Goal: Information Seeking & Learning: Learn about a topic

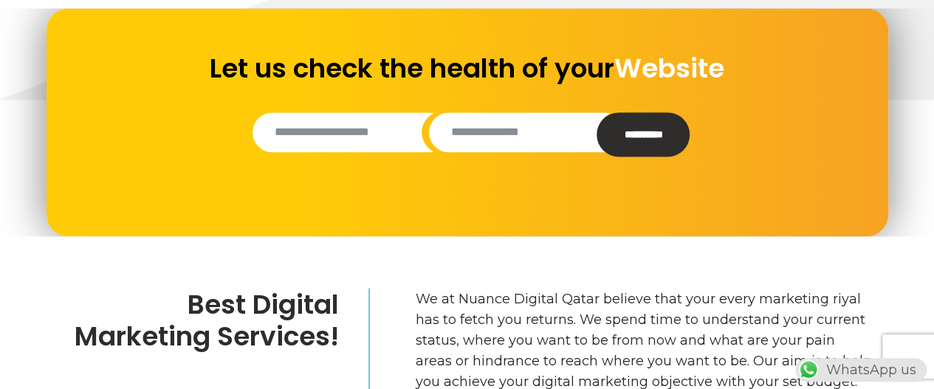
scroll to position [1205, 0]
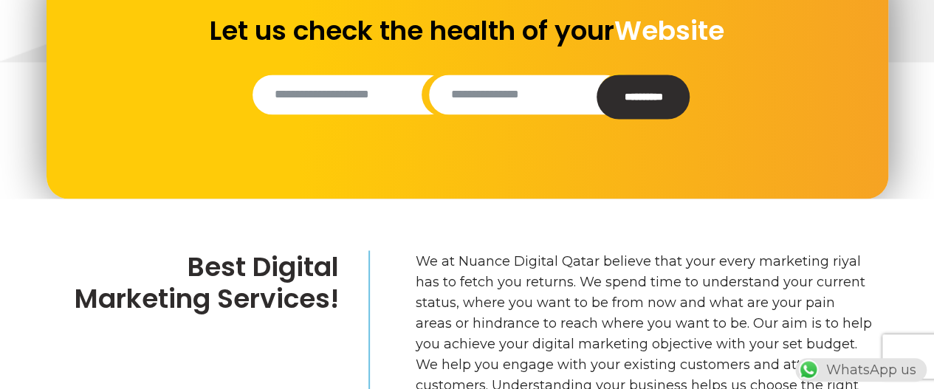
click at [359, 108] on input "Contact form" at bounding box center [350, 95] width 196 height 40
click at [502, 92] on input "Contact form" at bounding box center [527, 95] width 196 height 40
click at [551, 32] on h2 "Let us check the health of your Website" at bounding box center [466, 31] width 529 height 32
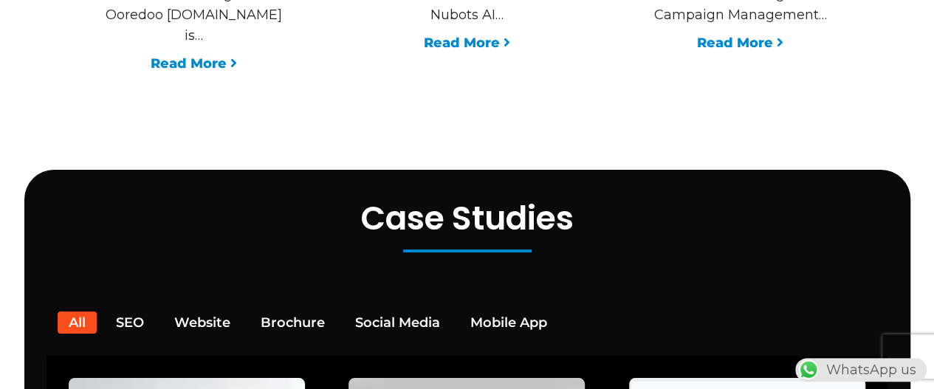
scroll to position [2647, 0]
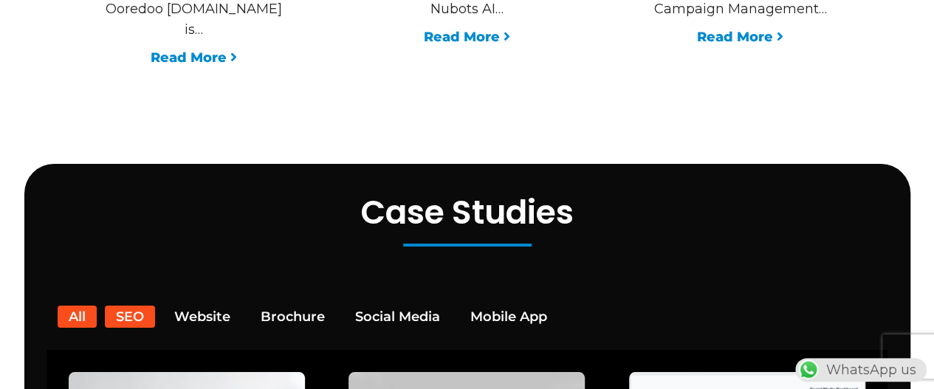
click at [142, 306] on button "SEO" at bounding box center [130, 317] width 50 height 22
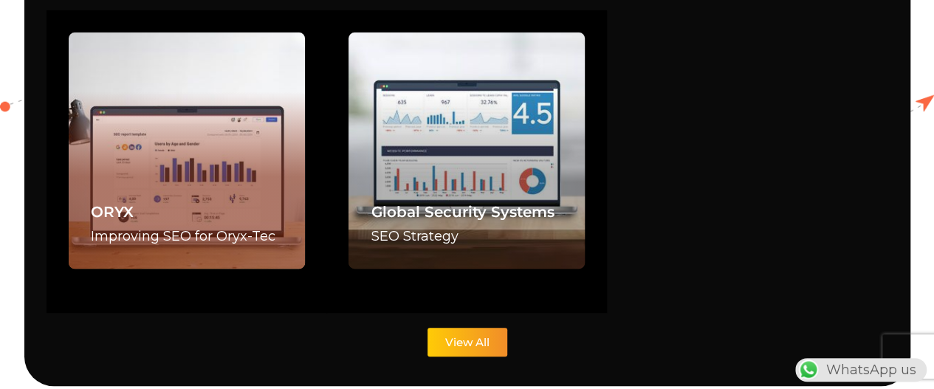
scroll to position [0, 0]
click at [141, 156] on div "ORYX Improving SEO for Oryx-Tec" at bounding box center [187, 150] width 236 height 236
drag, startPoint x: 141, startPoint y: 156, endPoint x: 252, endPoint y: 106, distance: 121.6
click at [252, 106] on div "ORYX Improving SEO for Oryx-Tec" at bounding box center [187, 150] width 236 height 236
drag, startPoint x: 252, startPoint y: 106, endPoint x: 159, endPoint y: 132, distance: 96.0
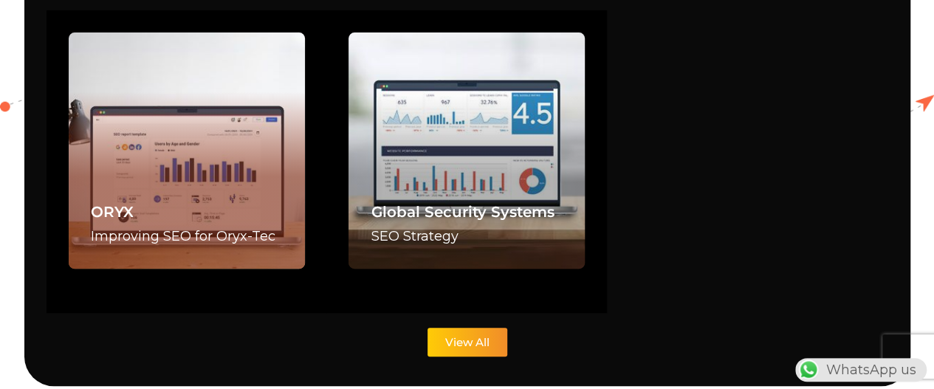
click at [159, 132] on div "ORYX Improving SEO for Oryx-Tec" at bounding box center [187, 150] width 236 height 236
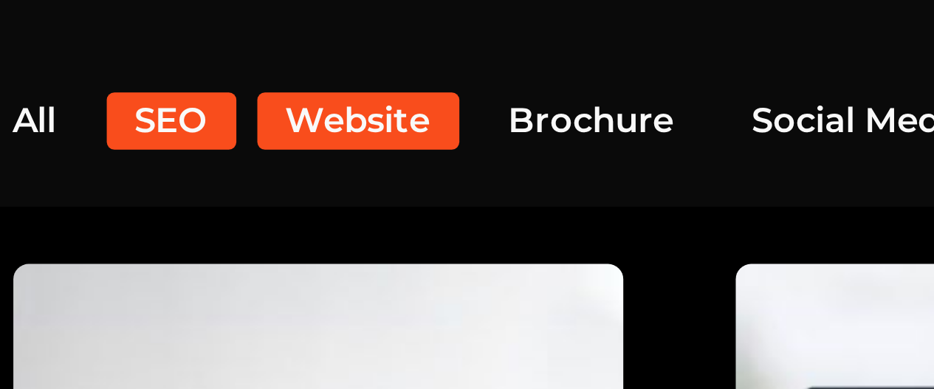
click at [204, 151] on button "Website" at bounding box center [202, 162] width 78 height 22
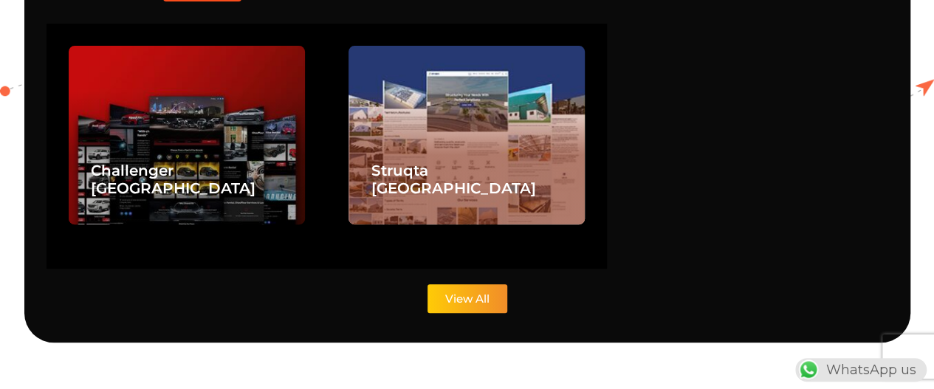
click at [511, 168] on div "Struqta Qatar" at bounding box center [466, 135] width 236 height 179
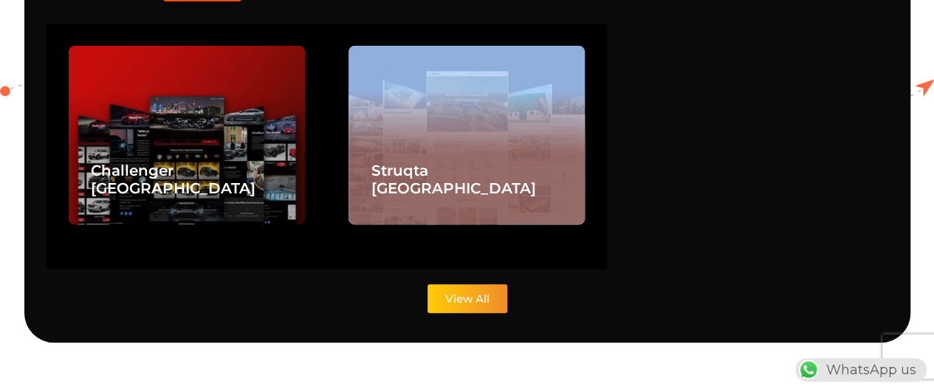
click at [511, 168] on div "Struqta Qatar" at bounding box center [466, 135] width 236 height 179
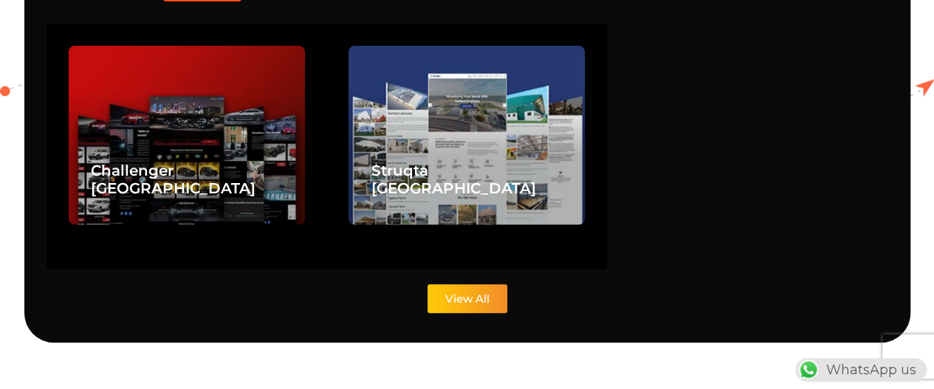
click at [642, 135] on div "ORYX Improving SEO for Oryx-Tec Struqta E-brochure Dishley Holding (Social Medi…" at bounding box center [466, 147] width 841 height 246
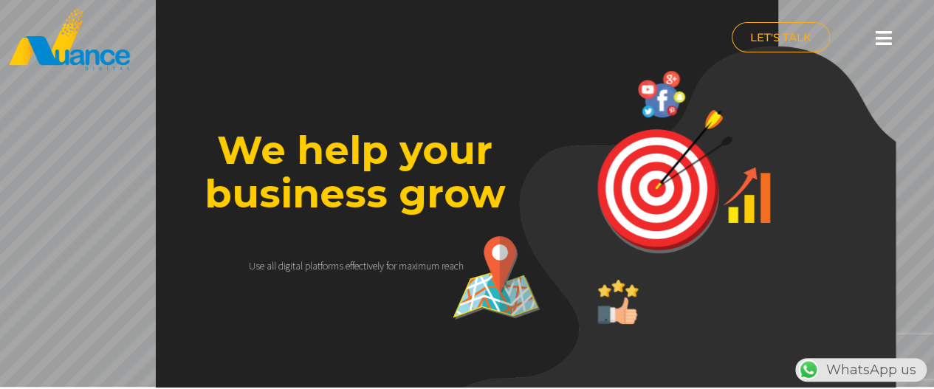
click at [390, 142] on rs-layer "We help your business grow" at bounding box center [355, 171] width 340 height 87
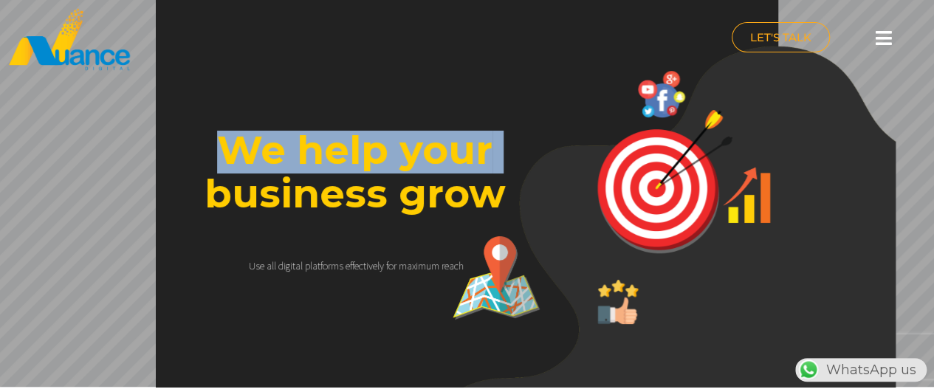
click at [390, 142] on rs-layer "We help your business grow" at bounding box center [355, 171] width 340 height 87
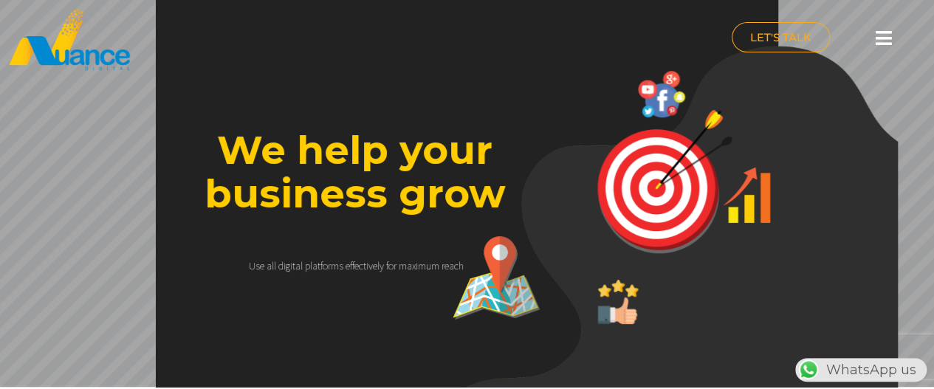
click at [425, 195] on rs-layer "We help your business grow" at bounding box center [355, 171] width 340 height 87
click at [411, 131] on rs-layer "We help your business grow" at bounding box center [355, 171] width 340 height 87
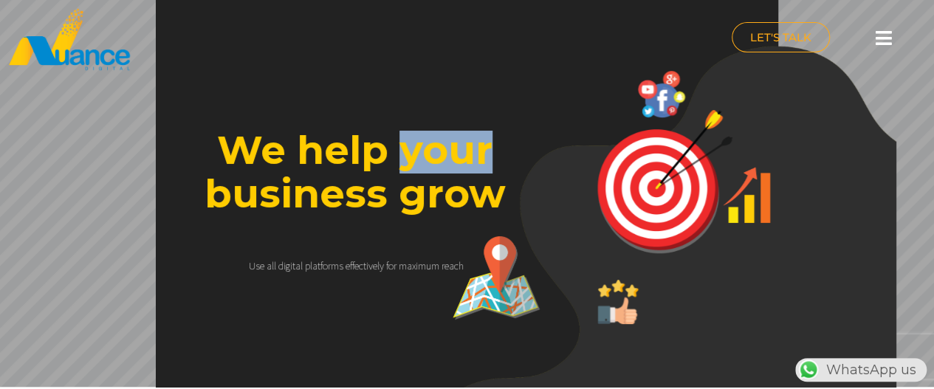
click at [411, 131] on rs-layer "We help your business grow" at bounding box center [355, 171] width 340 height 87
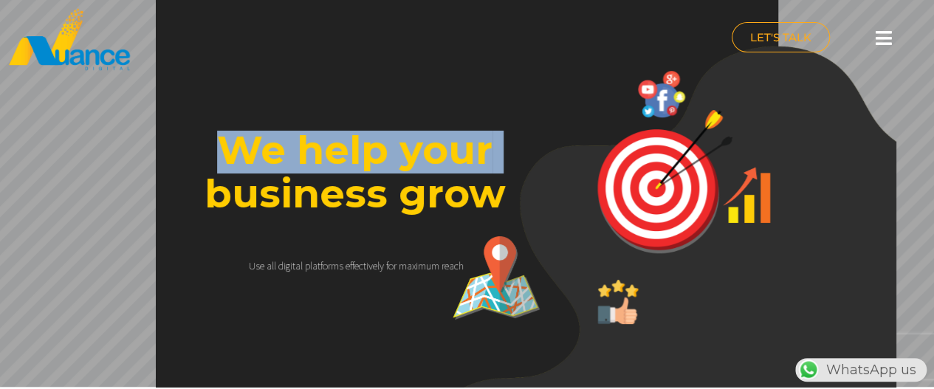
click at [411, 131] on rs-layer "We help your business grow" at bounding box center [355, 171] width 340 height 87
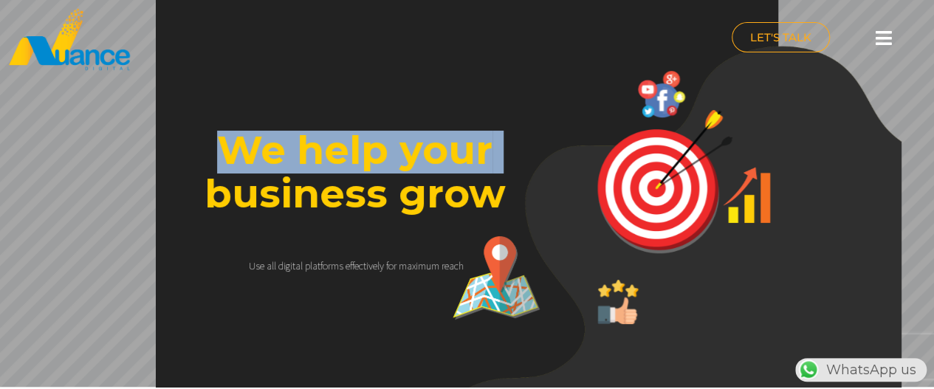
click at [657, 230] on img at bounding box center [664, 181] width 151 height 151
click at [509, 131] on rs-layer "We help your business grow" at bounding box center [355, 171] width 340 height 87
